Goal: Task Accomplishment & Management: Manage account settings

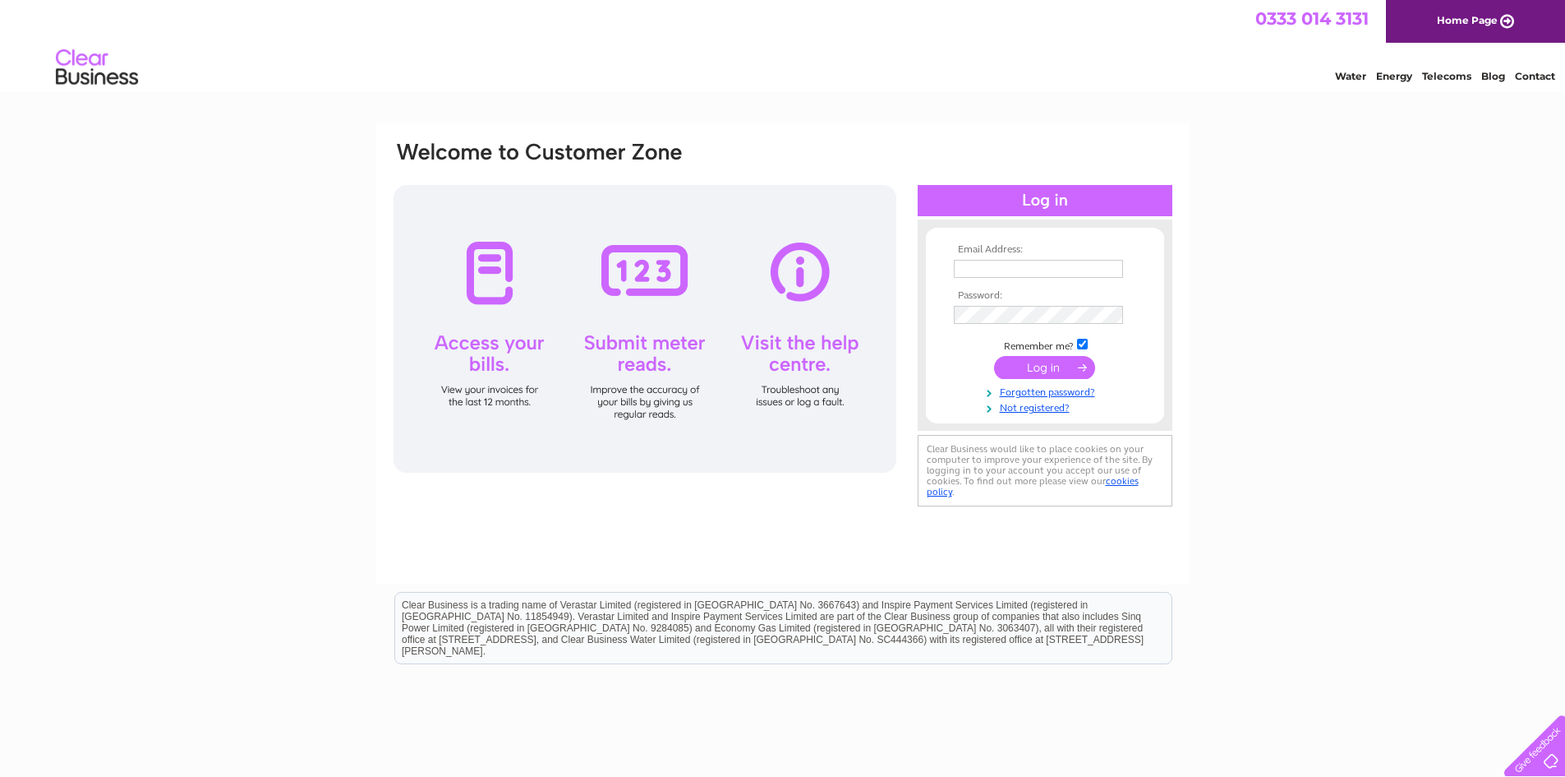
type input "thomasbudden5@gmail.com"
click at [1049, 362] on input "submit" at bounding box center [1044, 367] width 101 height 23
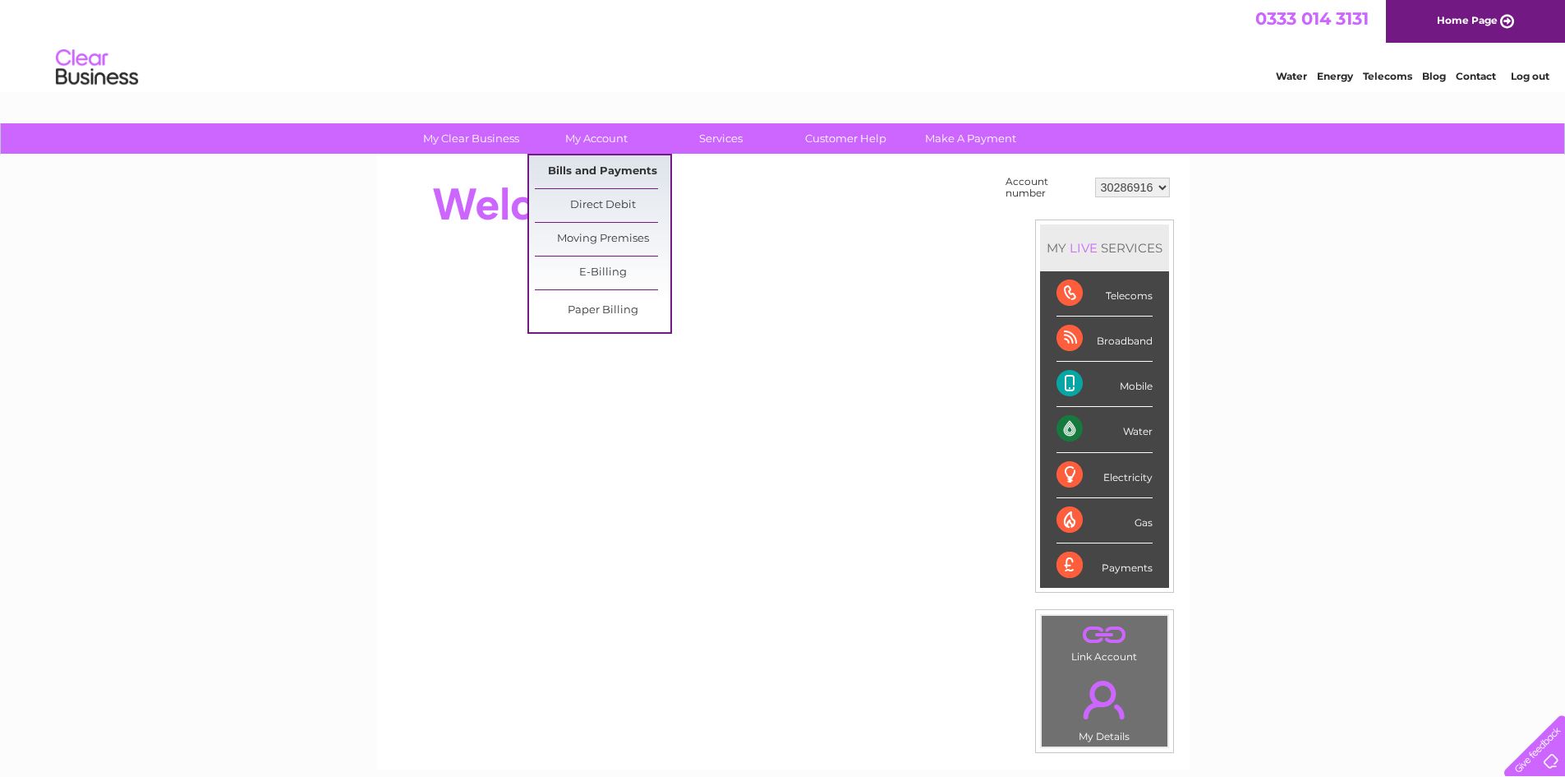
click at [597, 176] on link "Bills and Payments" at bounding box center [603, 171] width 136 height 33
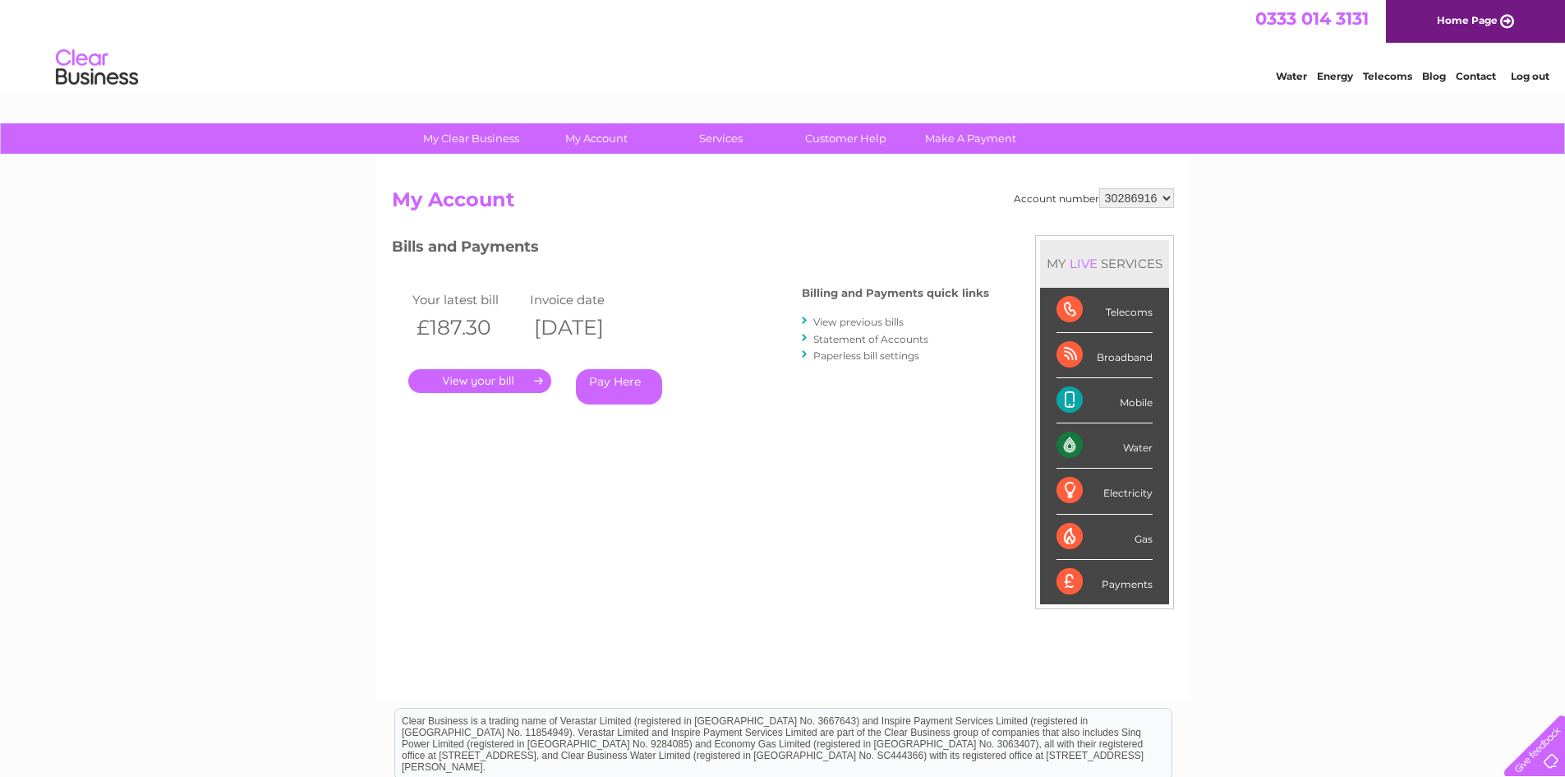
click at [499, 376] on link "." at bounding box center [479, 381] width 143 height 24
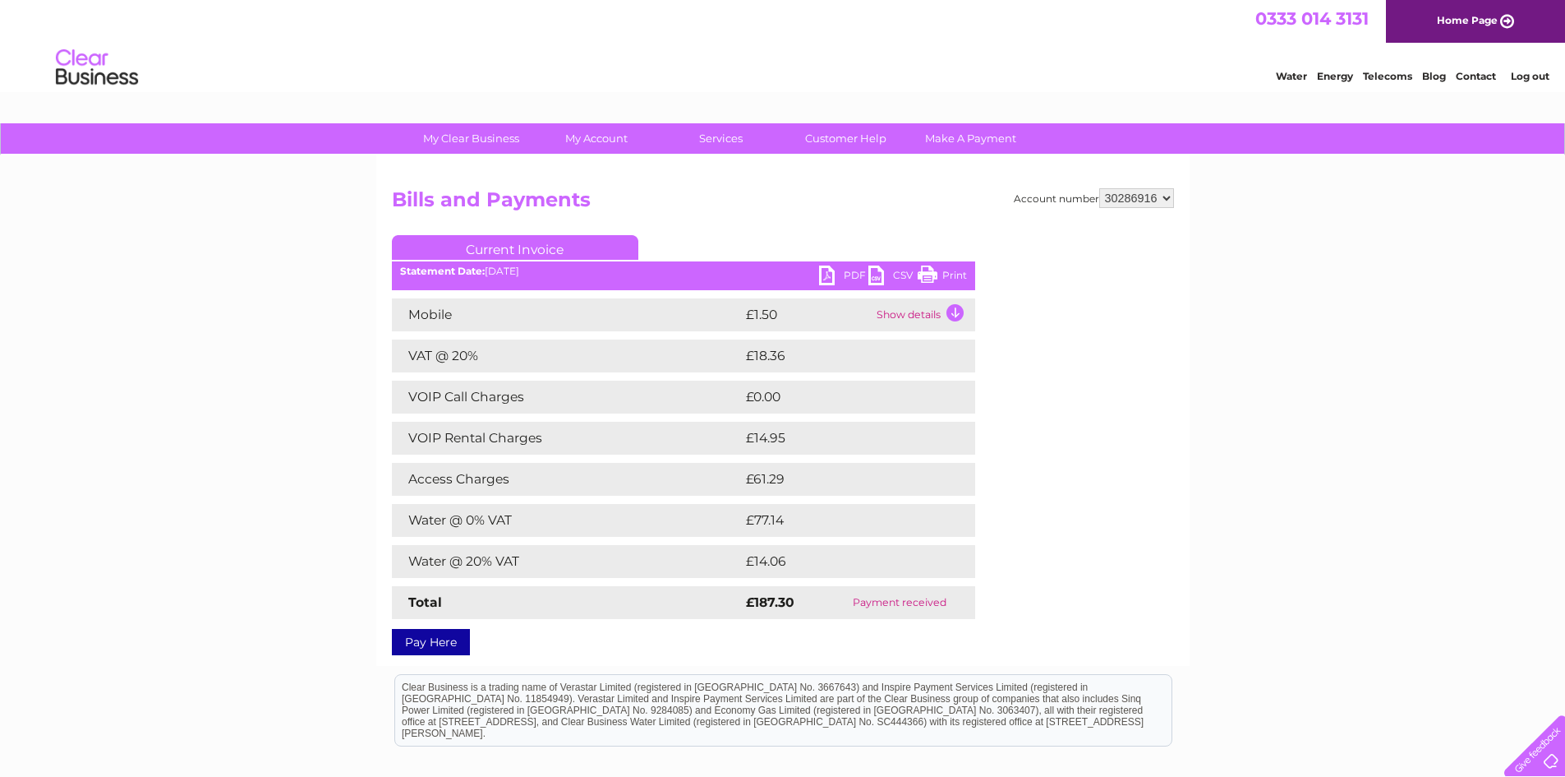
click at [936, 277] on link "Print" at bounding box center [942, 277] width 49 height 24
